Goal: Task Accomplishment & Management: Manage account settings

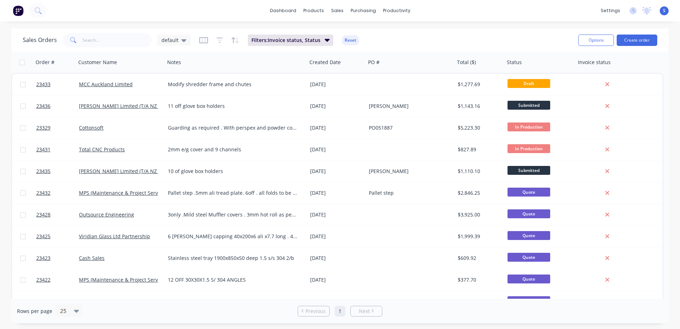
click at [110, 85] on link "MCC Auckland Limited" at bounding box center [106, 84] width 54 height 7
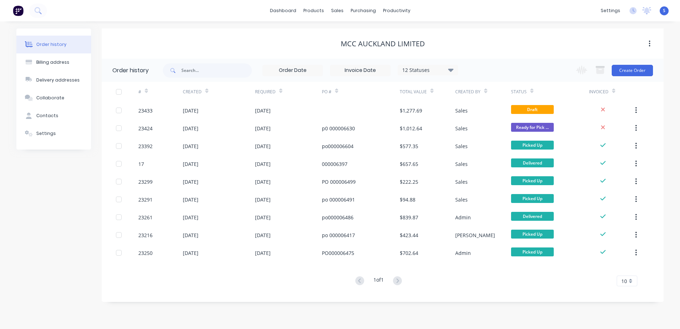
click at [220, 111] on div "[DATE]" at bounding box center [219, 110] width 72 height 18
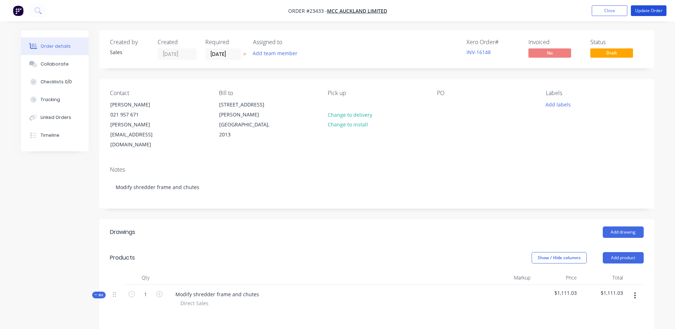
click at [656, 7] on button "Update Order" at bounding box center [649, 10] width 36 height 11
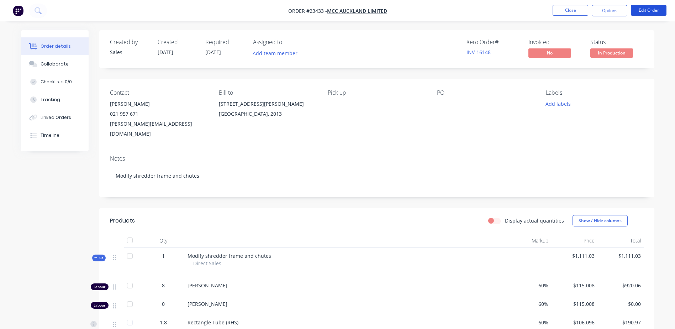
click at [649, 9] on button "Edit Order" at bounding box center [649, 10] width 36 height 11
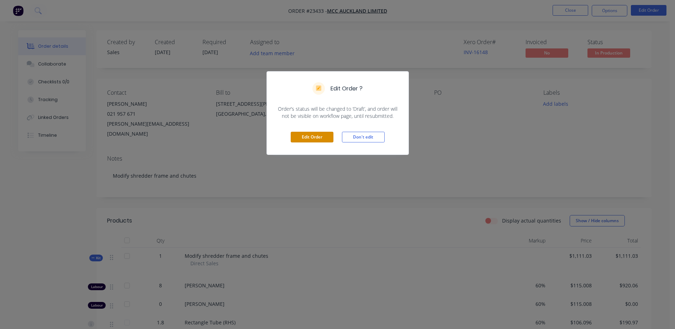
click at [320, 136] on button "Edit Order" at bounding box center [312, 137] width 43 height 11
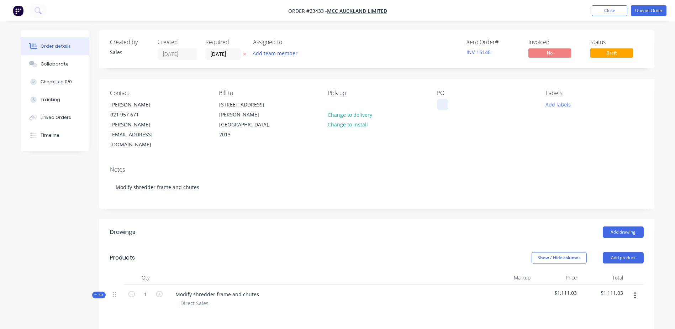
click at [439, 105] on div at bounding box center [442, 104] width 11 height 10
click at [611, 53] on span "Draft" at bounding box center [611, 52] width 43 height 9
click at [651, 9] on button "Update Order" at bounding box center [649, 10] width 36 height 11
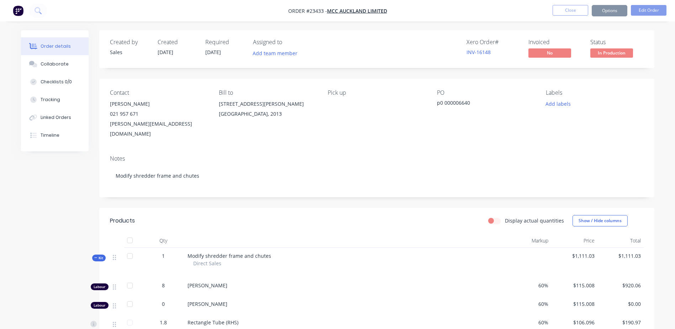
click at [614, 52] on span "In Production" at bounding box center [611, 52] width 43 height 9
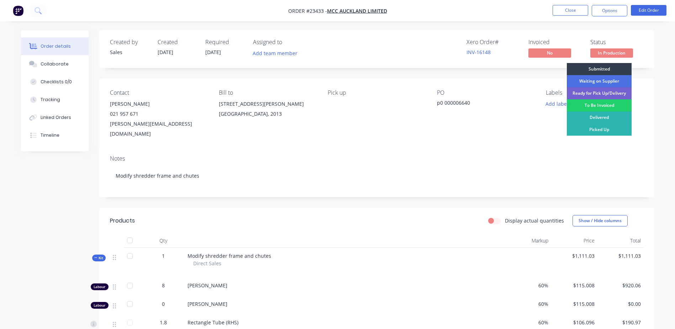
click at [609, 106] on div "To Be Invoiced" at bounding box center [599, 105] width 65 height 12
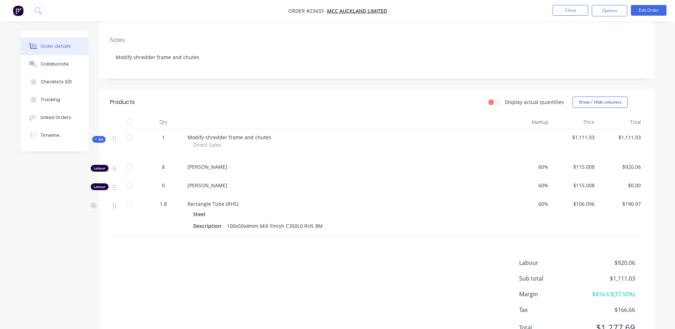
scroll to position [117, 0]
click at [567, 10] on button "Close" at bounding box center [571, 10] width 36 height 11
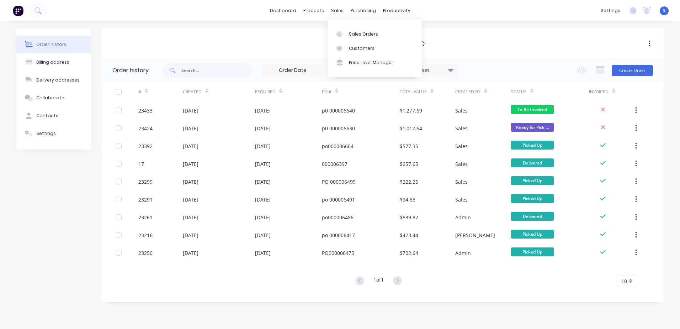
click at [358, 36] on div "Sales Orders" at bounding box center [363, 34] width 29 height 6
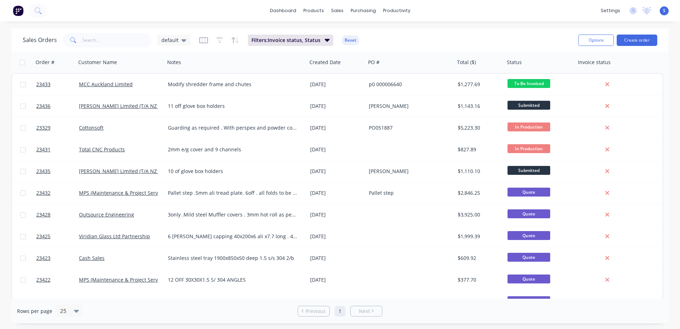
click at [151, 148] on div "Total CNC Products" at bounding box center [118, 149] width 79 height 7
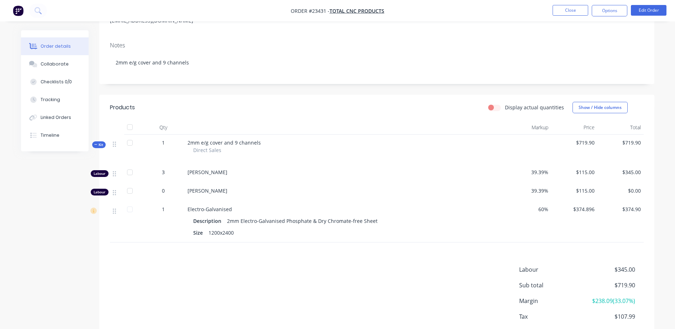
scroll to position [153, 0]
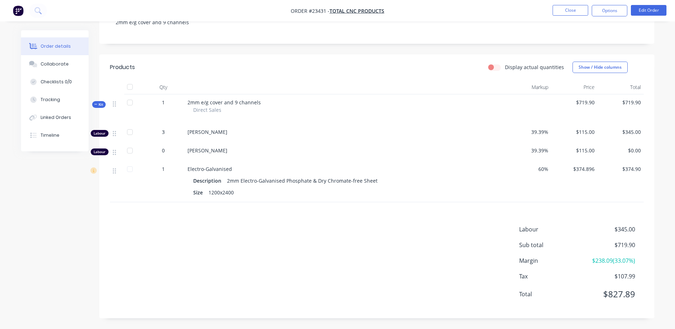
click at [566, 8] on button "Close" at bounding box center [571, 10] width 36 height 11
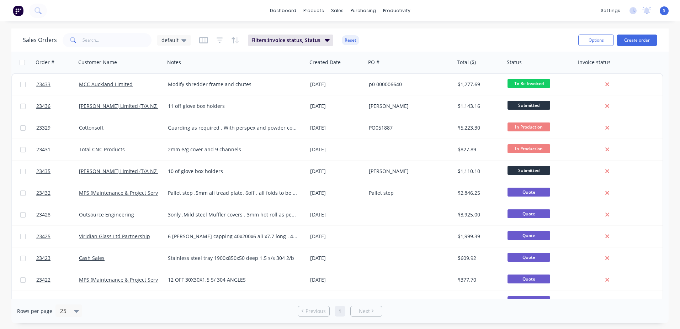
click at [521, 149] on span "In Production" at bounding box center [529, 148] width 43 height 9
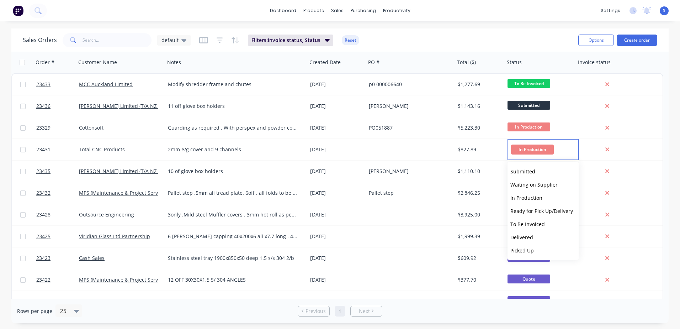
click at [520, 222] on span "To Be Invoiced" at bounding box center [528, 224] width 35 height 7
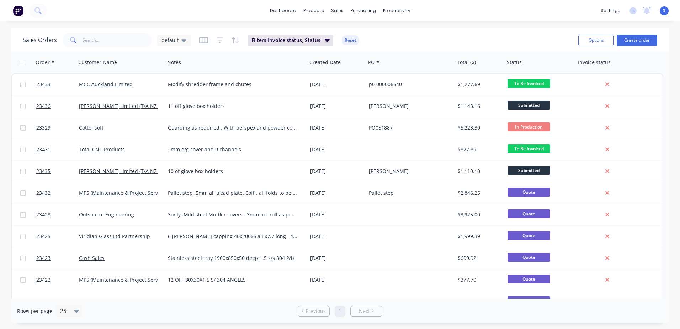
click at [134, 86] on div "MCC Auckland Limited" at bounding box center [118, 84] width 79 height 7
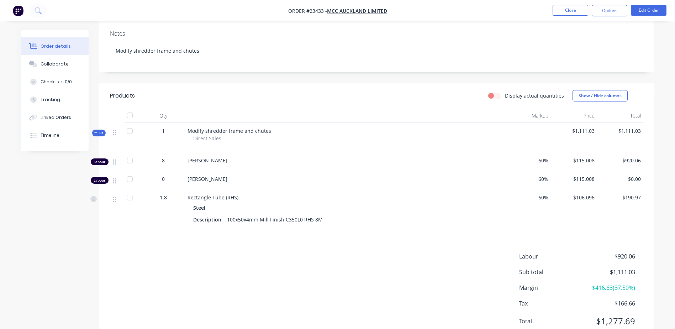
scroll to position [142, 0]
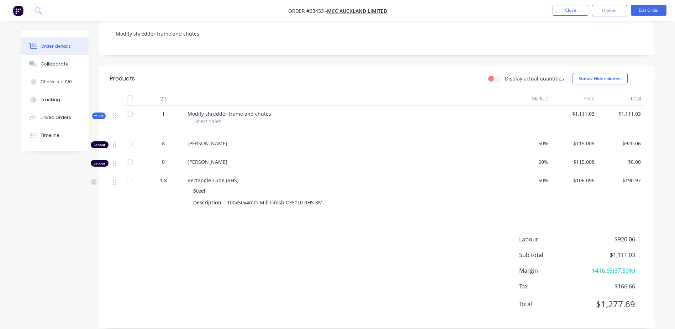
click at [573, 11] on button "Close" at bounding box center [571, 10] width 36 height 11
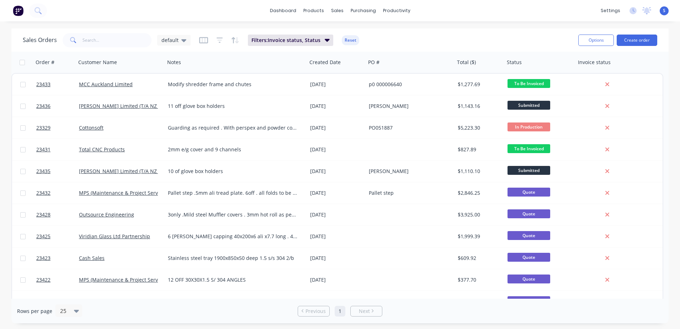
click at [630, 39] on button "Create order" at bounding box center [637, 40] width 41 height 11
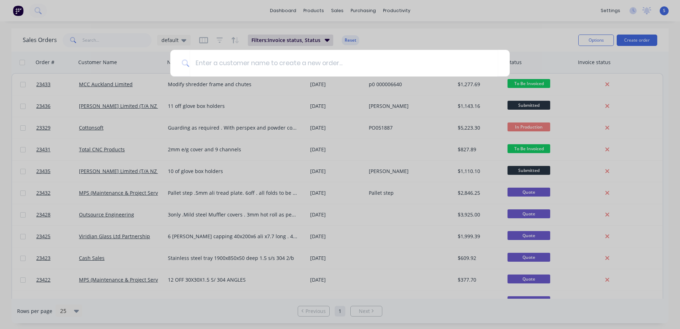
click at [199, 62] on input at bounding box center [344, 63] width 309 height 27
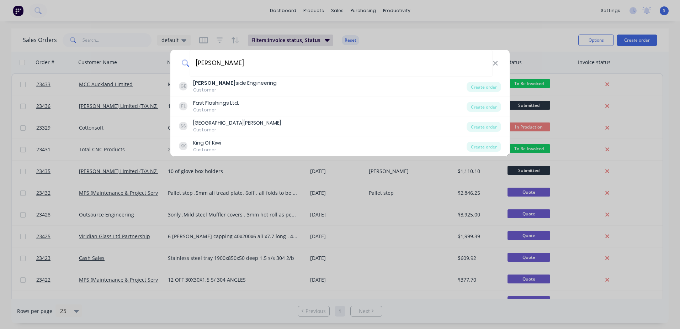
type input "[PERSON_NAME]"
click at [207, 84] on div "[PERSON_NAME] side Engineering" at bounding box center [235, 82] width 84 height 7
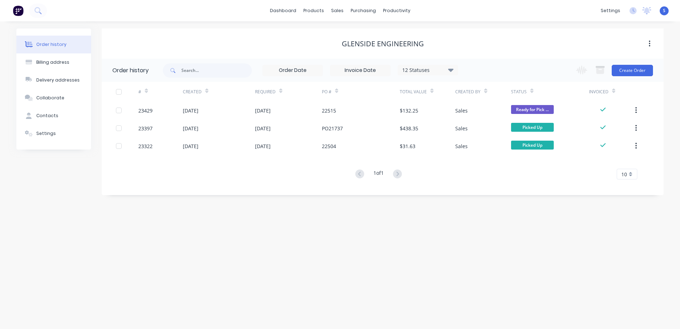
click at [635, 70] on button "Create Order" at bounding box center [632, 70] width 41 height 11
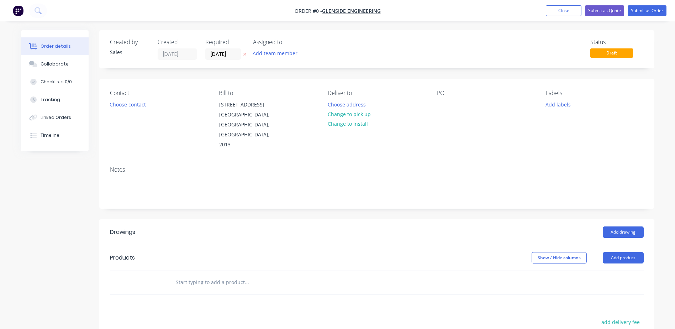
click at [140, 105] on button "Choose contact" at bounding box center [128, 104] width 44 height 10
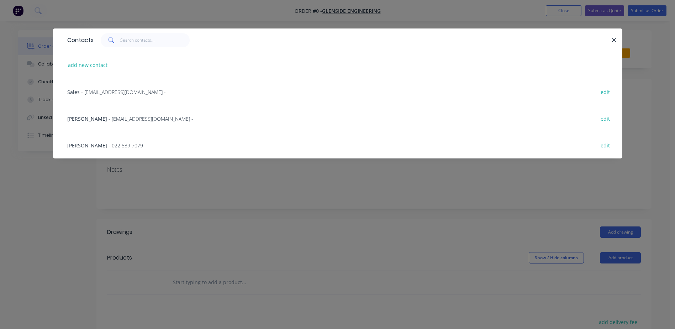
click at [109, 143] on span "- 022 539 7079" at bounding box center [126, 145] width 35 height 7
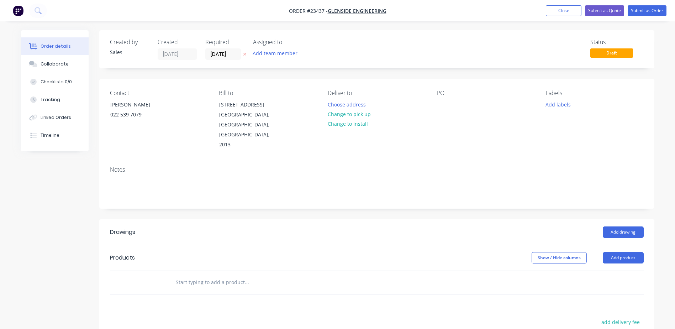
click at [360, 113] on button "Change to pick up" at bounding box center [349, 114] width 51 height 10
click at [442, 103] on div at bounding box center [442, 104] width 11 height 10
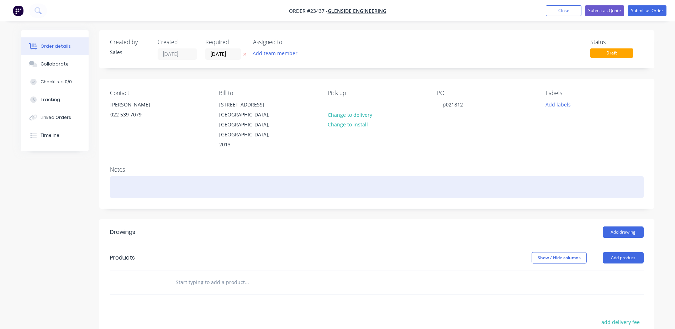
click at [126, 176] on div at bounding box center [377, 187] width 534 height 22
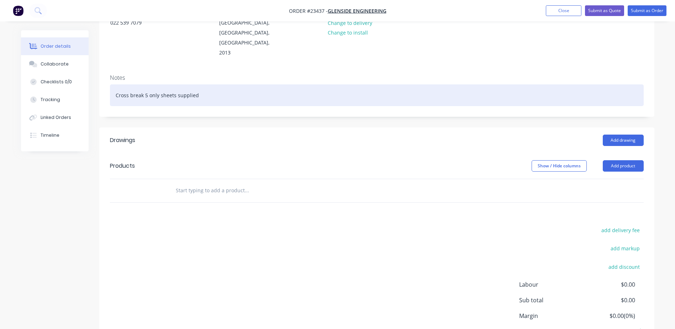
scroll to position [96, 0]
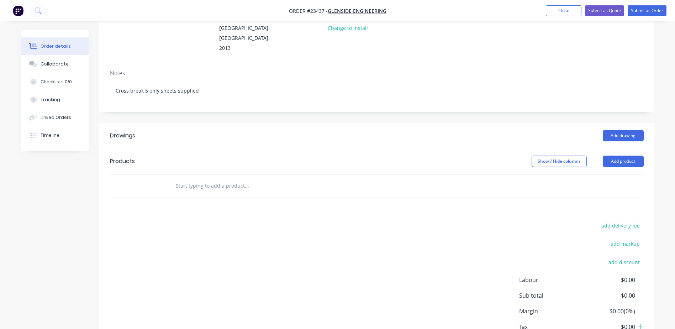
click at [615, 155] on button "Add product" at bounding box center [623, 160] width 41 height 11
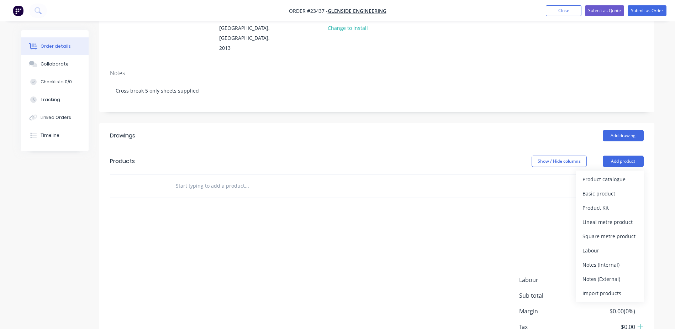
click at [611, 174] on div "Product catalogue" at bounding box center [609, 179] width 55 height 10
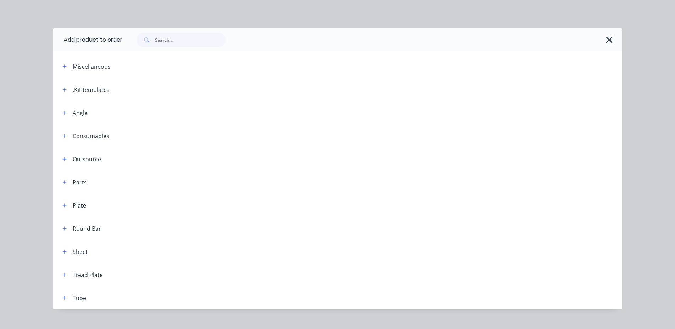
click at [63, 89] on icon "button" at bounding box center [64, 89] width 4 height 5
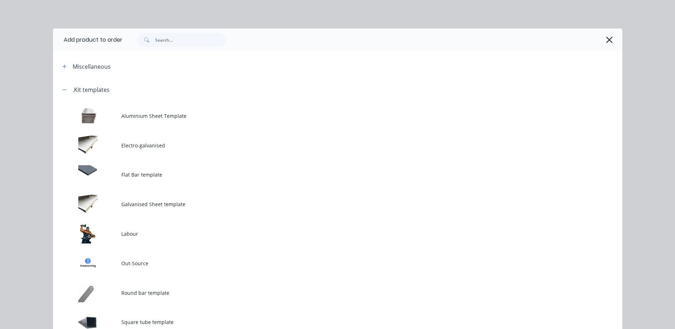
click at [97, 232] on td at bounding box center [87, 234] width 68 height 30
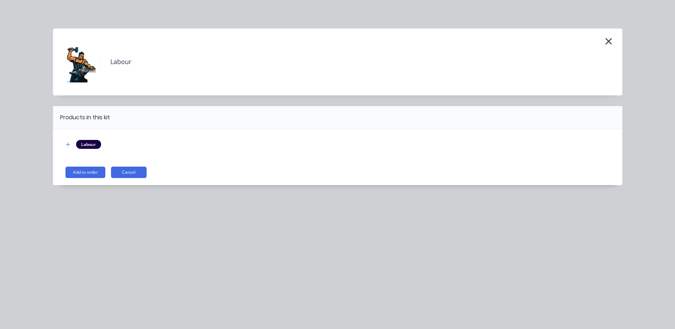
click at [94, 170] on button "Add to order" at bounding box center [85, 172] width 40 height 11
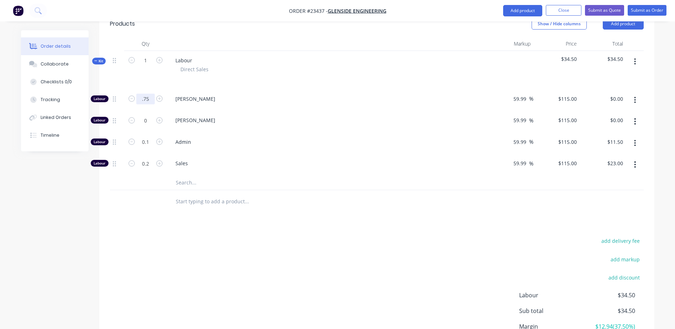
scroll to position [234, 0]
type input "0.75"
type input "$86.25"
click at [636, 158] on button "button" at bounding box center [635, 164] width 17 height 13
click at [601, 206] on div "Delete" at bounding box center [609, 211] width 55 height 10
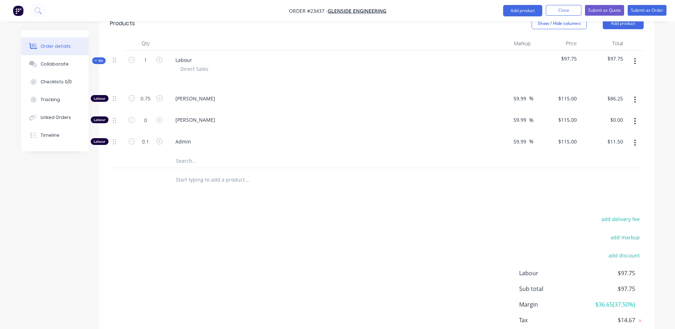
click at [634, 139] on icon "button" at bounding box center [635, 143] width 2 height 8
click at [614, 185] on div "Delete" at bounding box center [609, 190] width 55 height 10
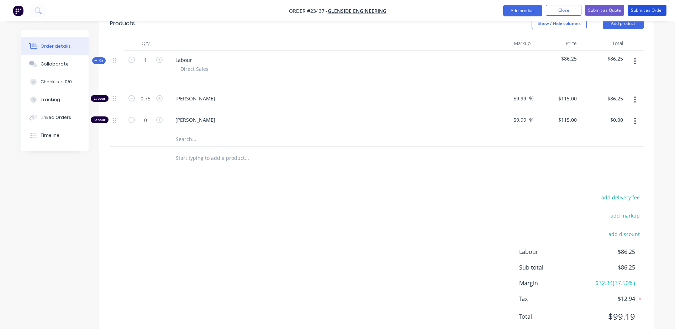
click at [640, 10] on button "Submit as Order" at bounding box center [647, 10] width 39 height 11
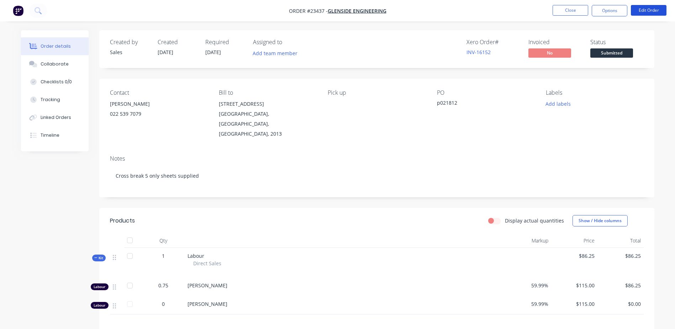
click at [644, 10] on button "Edit Order" at bounding box center [649, 10] width 36 height 11
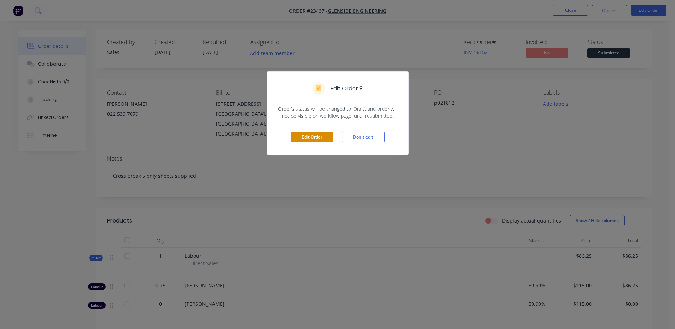
click at [315, 135] on button "Edit Order" at bounding box center [312, 137] width 43 height 11
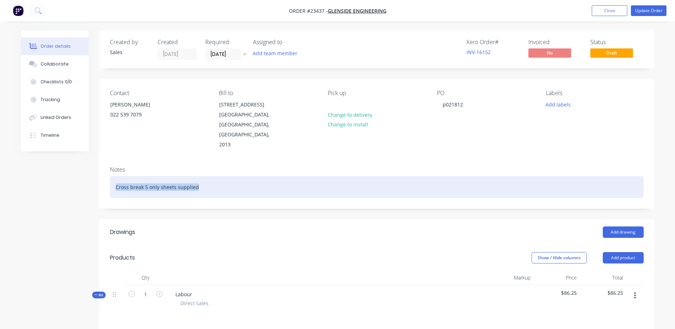
drag, startPoint x: 199, startPoint y: 168, endPoint x: 109, endPoint y: 165, distance: 89.3
click at [109, 165] on div "Notes Cross break 5 only sheets supplied" at bounding box center [376, 184] width 555 height 48
copy div "Cross break 5 only sheets supplied"
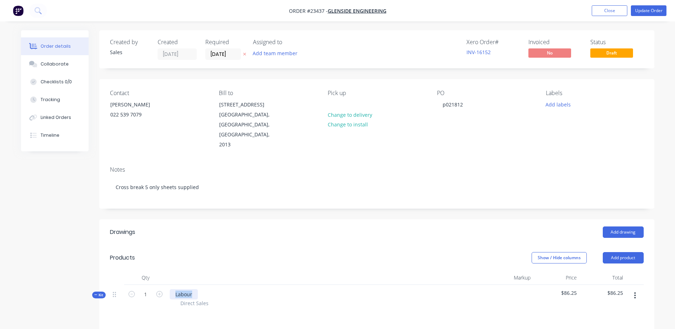
drag, startPoint x: 195, startPoint y: 275, endPoint x: 174, endPoint y: 275, distance: 21.7
click at [174, 289] on div "Labour" at bounding box center [184, 294] width 28 height 10
paste div
click at [657, 11] on button "Update Order" at bounding box center [649, 10] width 36 height 11
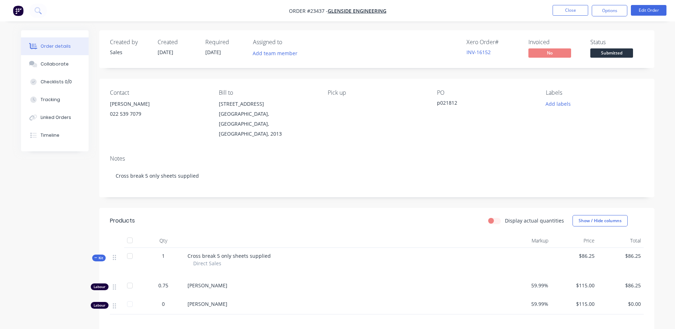
click at [609, 9] on button "Options" at bounding box center [610, 10] width 36 height 11
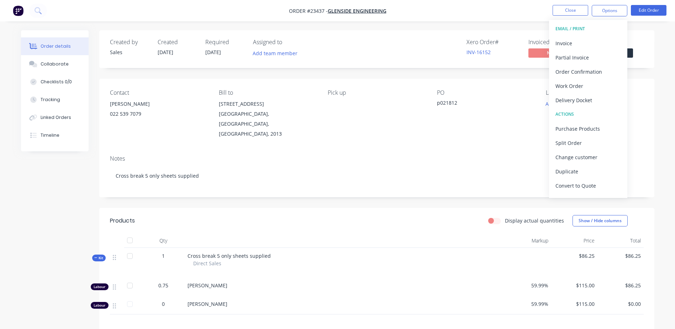
click at [594, 85] on div "Work Order" at bounding box center [587, 86] width 65 height 10
click at [573, 70] on div "Without pricing" at bounding box center [587, 72] width 65 height 10
click at [572, 9] on button "Close" at bounding box center [571, 10] width 36 height 11
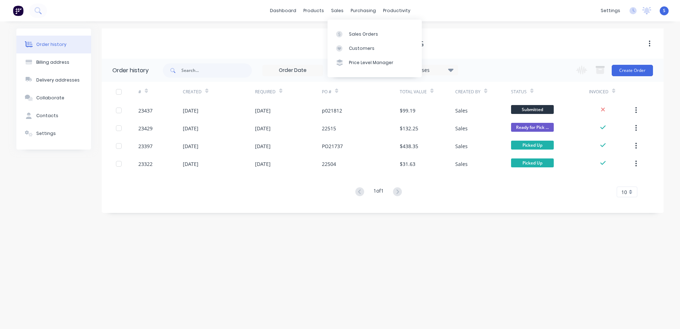
click at [347, 36] on link "Sales Orders" at bounding box center [375, 34] width 94 height 14
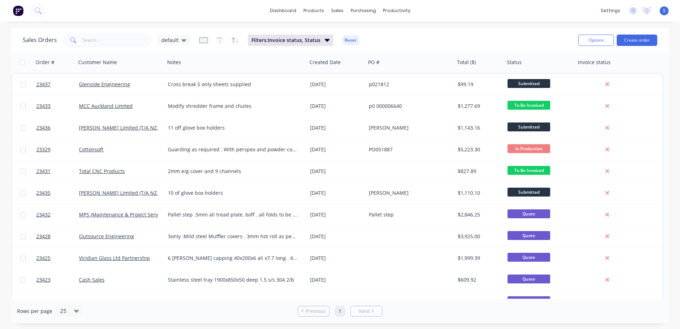
click at [137, 80] on div "Glenside Engineering" at bounding box center [120, 84] width 89 height 21
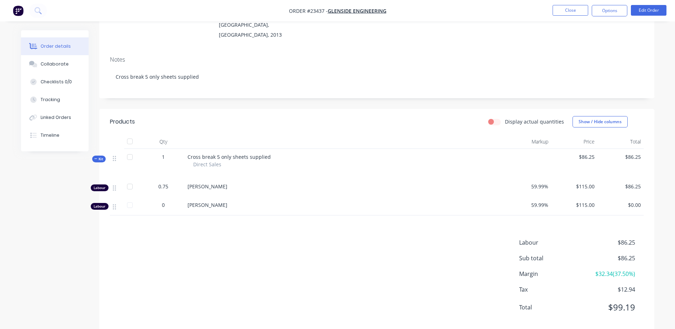
scroll to position [102, 0]
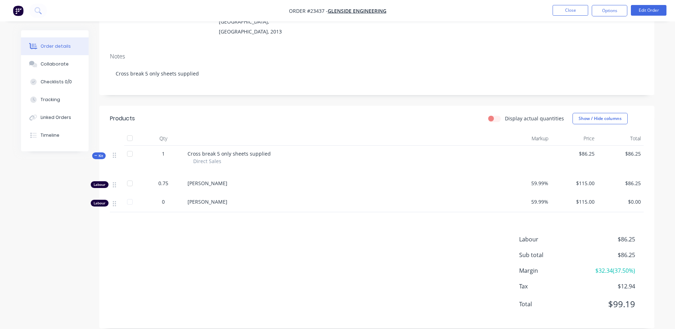
click at [576, 11] on button "Close" at bounding box center [571, 10] width 36 height 11
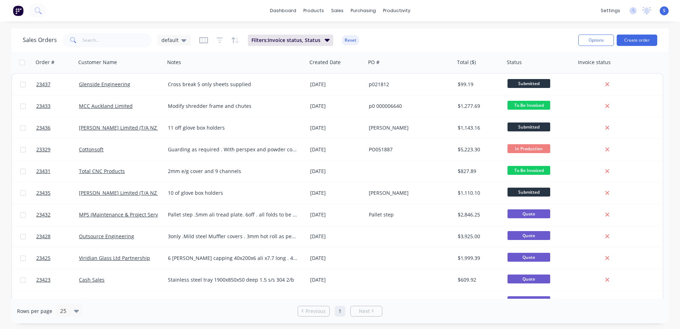
click at [528, 83] on span "Submitted" at bounding box center [529, 83] width 43 height 9
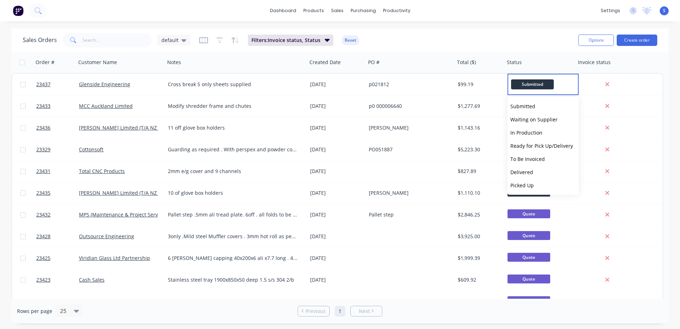
click at [526, 158] on span "To Be Invoiced" at bounding box center [528, 158] width 35 height 7
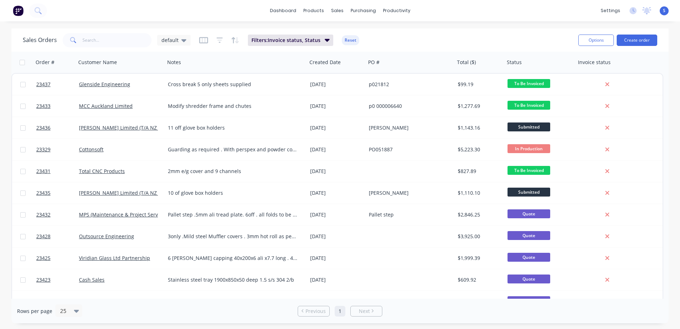
click at [644, 40] on button "Create order" at bounding box center [637, 40] width 41 height 11
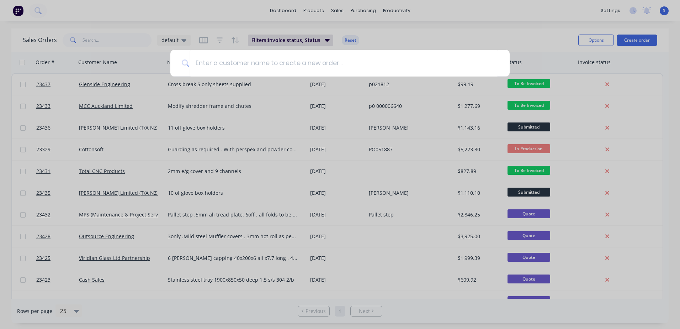
click at [199, 64] on input at bounding box center [344, 63] width 309 height 27
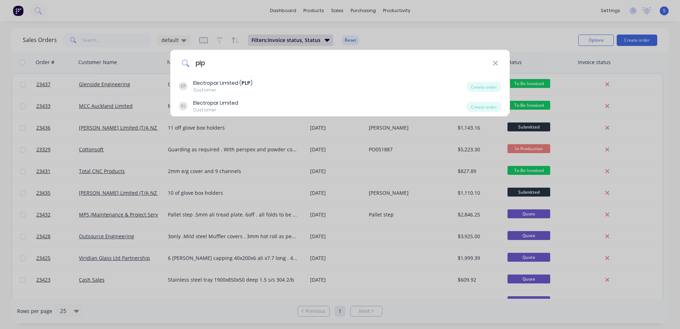
type input "plp"
click at [215, 84] on div "Electropar Limited ( PLP )" at bounding box center [222, 82] width 59 height 7
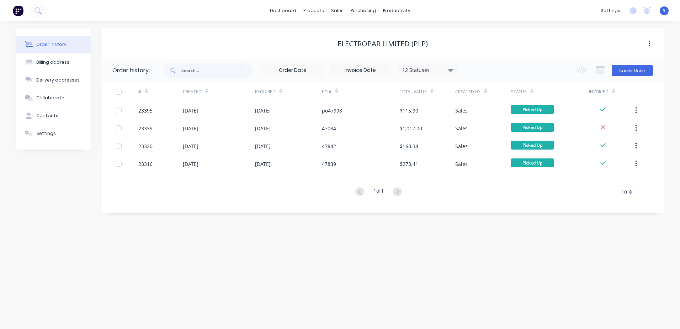
click at [632, 69] on button "Create Order" at bounding box center [632, 70] width 41 height 11
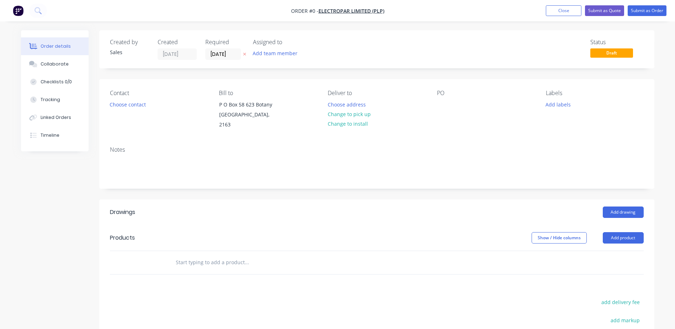
click at [136, 101] on button "Choose contact" at bounding box center [128, 104] width 44 height 10
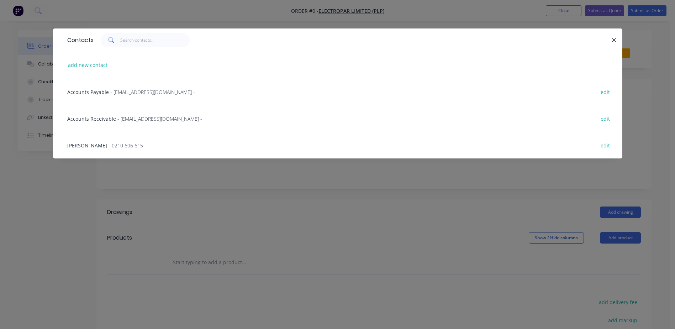
click at [109, 144] on span "- 0210 606 615" at bounding box center [126, 145] width 35 height 7
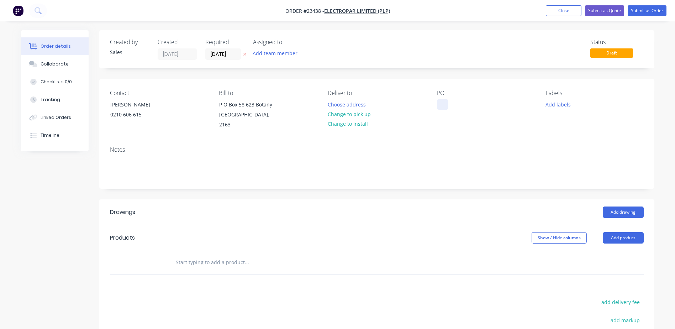
click at [439, 106] on div at bounding box center [442, 104] width 11 height 10
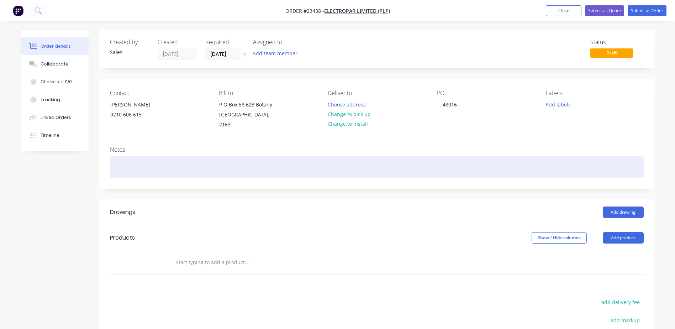
click at [128, 158] on div at bounding box center [377, 167] width 534 height 22
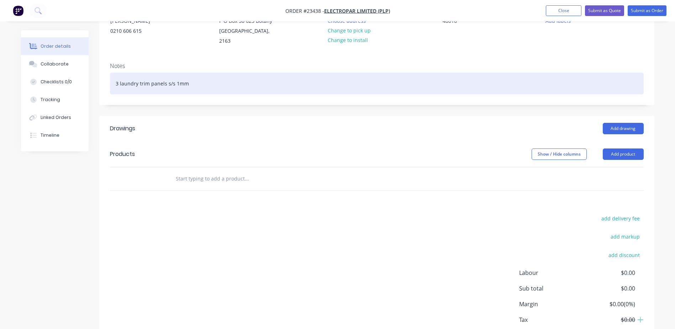
scroll to position [119, 0]
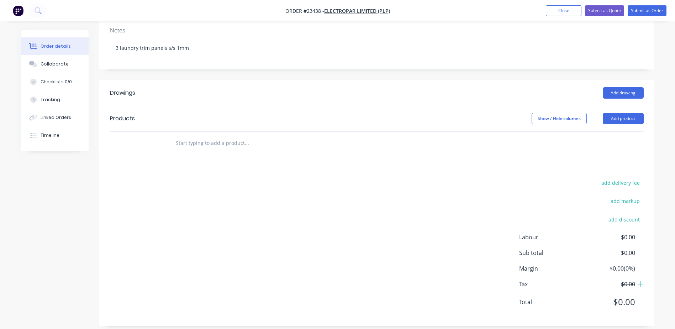
click at [610, 113] on button "Add product" at bounding box center [623, 118] width 41 height 11
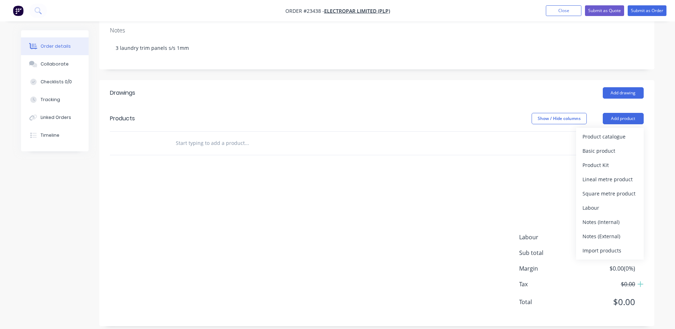
click at [607, 131] on div "Product catalogue" at bounding box center [609, 136] width 55 height 10
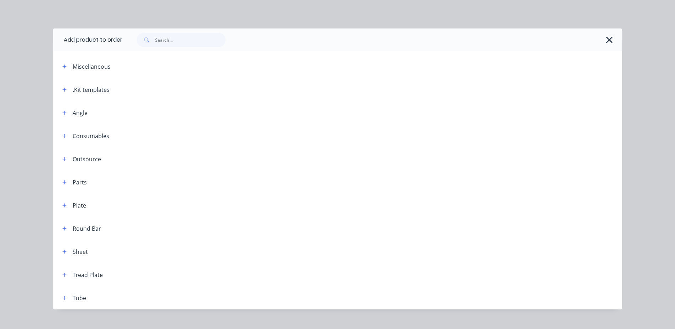
click at [65, 89] on button "button" at bounding box center [64, 89] width 9 height 9
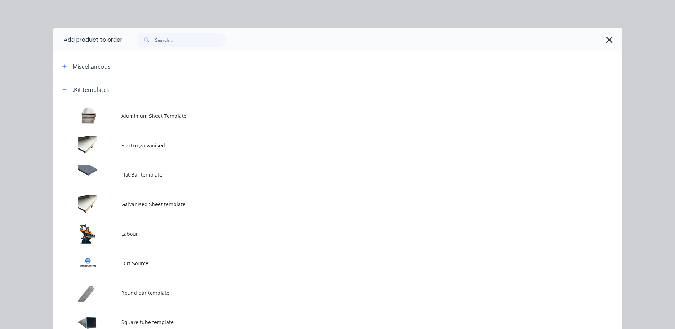
click at [94, 231] on td at bounding box center [87, 234] width 68 height 30
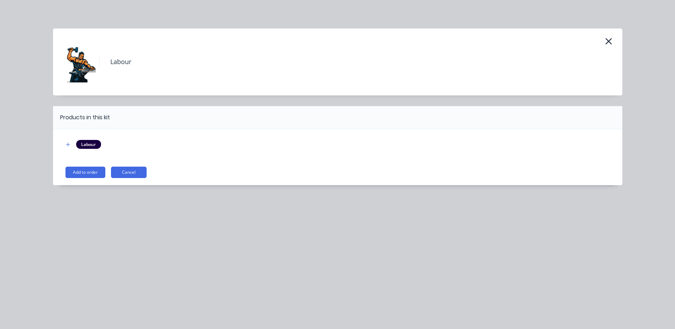
click at [88, 171] on button "Add to order" at bounding box center [85, 172] width 40 height 11
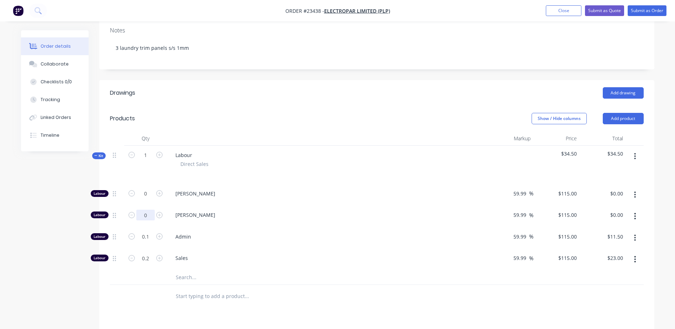
click at [143, 199] on input "0" at bounding box center [145, 193] width 19 height 11
type input "1.5"
type input "$172.50"
click at [225, 211] on span "[PERSON_NAME]" at bounding box center [329, 214] width 309 height 7
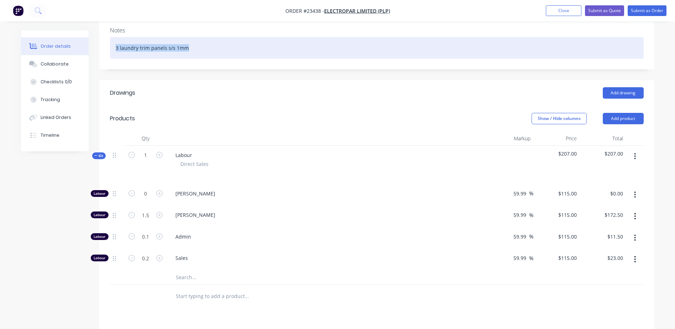
drag, startPoint x: 195, startPoint y: 41, endPoint x: 113, endPoint y: 38, distance: 81.9
click at [113, 38] on div "3 laundry trim panels s/s 1mm" at bounding box center [377, 48] width 534 height 22
copy div "3 laundry trim panels s/s 1mm"
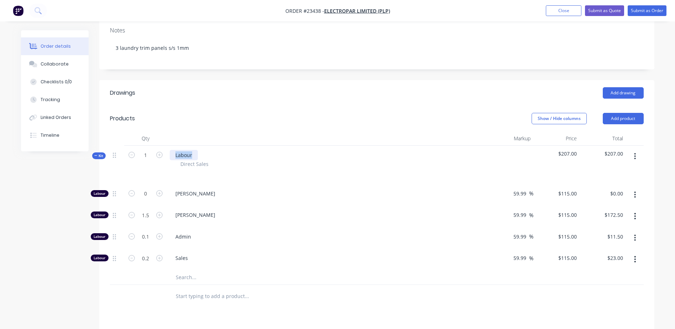
drag, startPoint x: 194, startPoint y: 146, endPoint x: 174, endPoint y: 147, distance: 19.9
click at [174, 150] on div "Labour" at bounding box center [184, 155] width 28 height 10
paste div
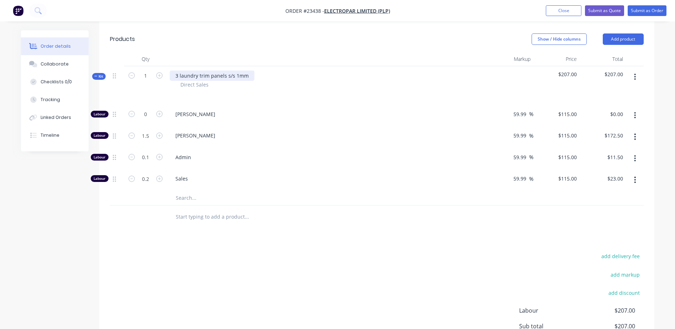
scroll to position [212, 0]
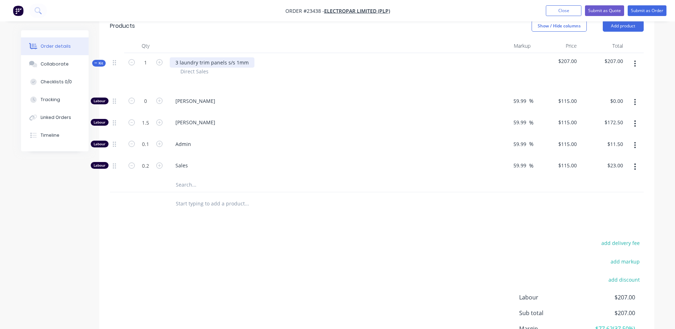
click at [249, 57] on div "3 laundry trim panels s/s 1mm" at bounding box center [212, 62] width 85 height 10
click at [195, 178] on input "text" at bounding box center [246, 185] width 142 height 14
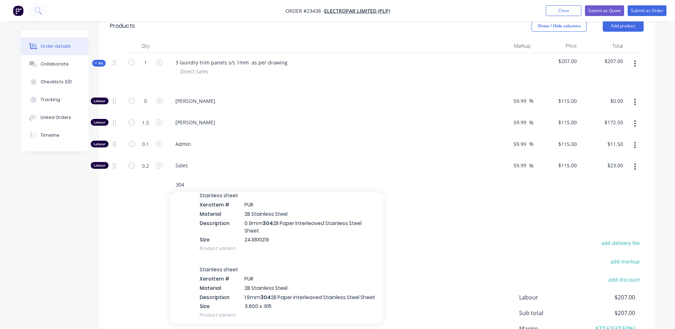
scroll to position [1039, 0]
type input "304"
click at [254, 220] on div "Stainless sheet Xero Item # PUR Material 2B Stainless Steel Description 0.9mm 3…" at bounding box center [276, 221] width 213 height 74
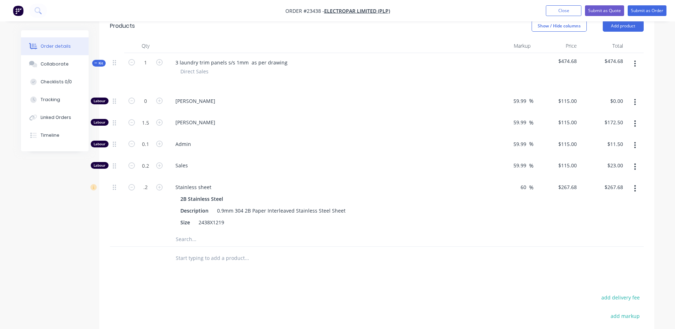
type input "0.2"
type input "$53.54"
click at [311, 182] on div "Stainless sheet" at bounding box center [327, 187] width 315 height 10
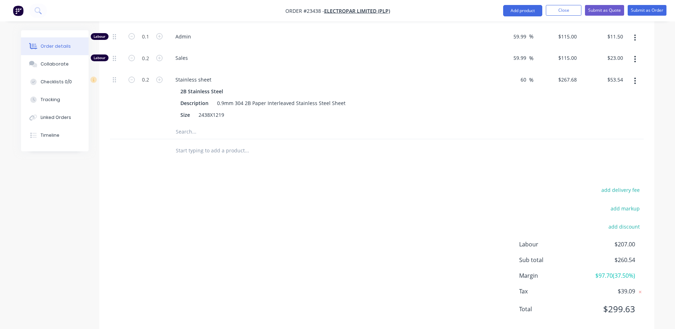
scroll to position [326, 0]
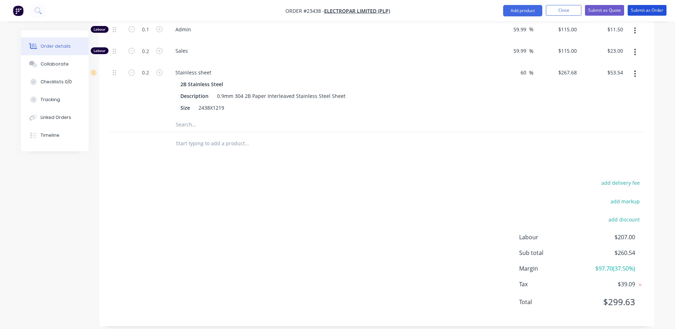
click at [648, 10] on button "Submit as Order" at bounding box center [647, 10] width 39 height 11
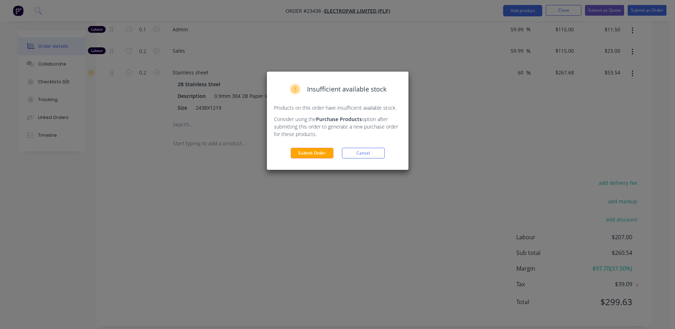
click at [323, 153] on button "Submit Order" at bounding box center [312, 153] width 43 height 11
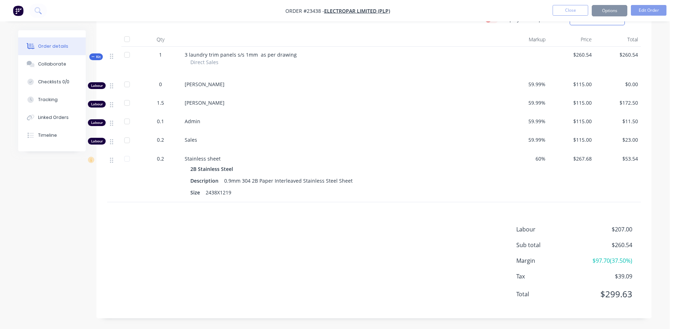
scroll to position [184, 0]
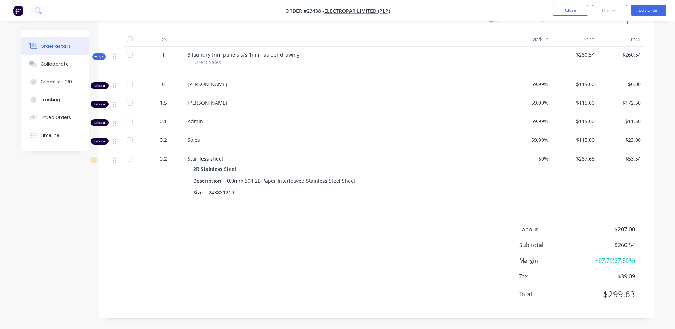
click at [608, 11] on button "Options" at bounding box center [610, 10] width 36 height 11
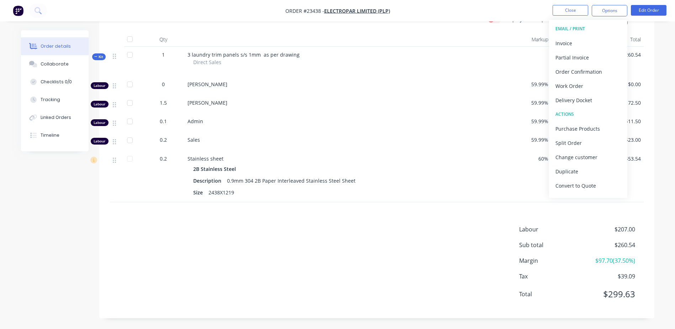
click at [586, 81] on div "Work Order" at bounding box center [587, 86] width 65 height 10
click at [590, 68] on div "Without pricing" at bounding box center [587, 72] width 65 height 10
click at [566, 10] on button "Close" at bounding box center [571, 10] width 36 height 11
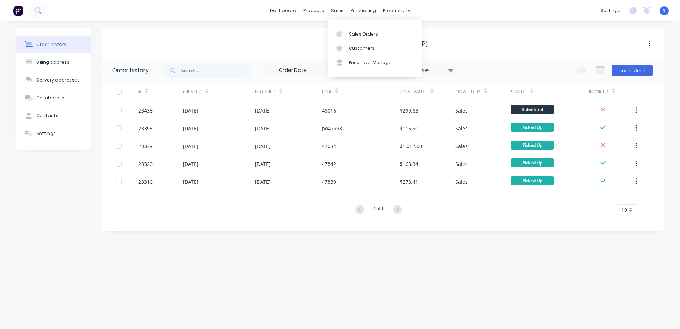
click at [369, 34] on div "Sales Orders" at bounding box center [363, 34] width 29 height 6
